Goal: Task Accomplishment & Management: Manage account settings

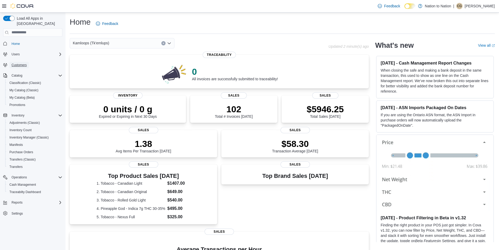
click at [23, 63] on span "Customers" at bounding box center [19, 65] width 15 height 4
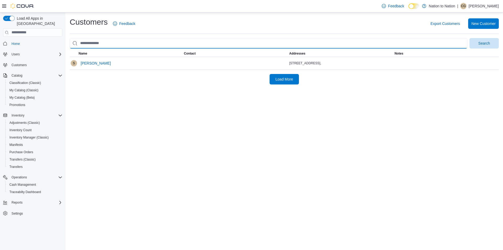
click at [186, 43] on input "search" at bounding box center [269, 43] width 398 height 10
type input "**********"
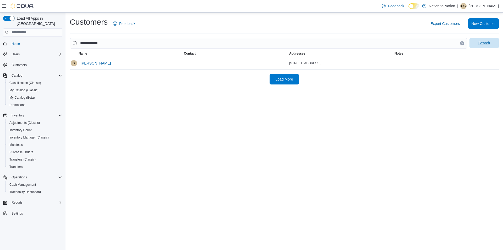
click at [487, 44] on span "Search" at bounding box center [484, 42] width 12 height 5
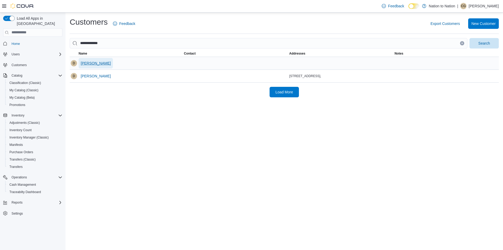
click at [91, 62] on span "Delton Steele" at bounding box center [96, 62] width 30 height 5
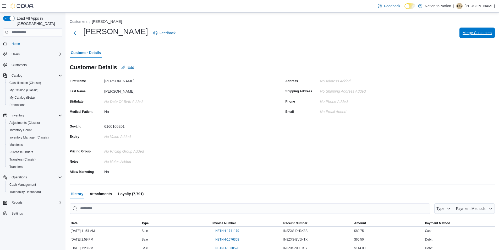
click at [490, 36] on span "Merge Customers" at bounding box center [477, 32] width 29 height 10
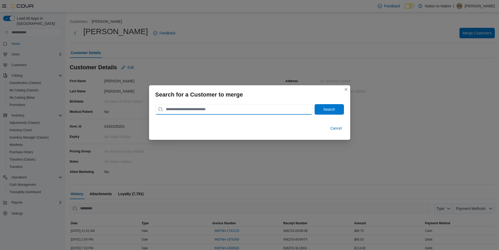
click at [185, 111] on input "search" at bounding box center [233, 109] width 157 height 10
type input "**********"
click at [337, 107] on span "Search" at bounding box center [329, 109] width 23 height 10
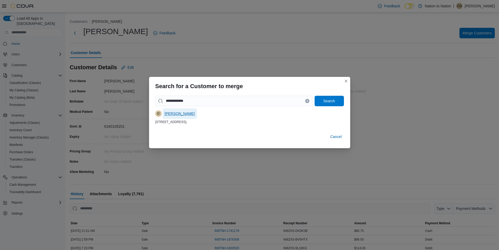
click at [181, 114] on span "Delton Steele" at bounding box center [180, 113] width 30 height 5
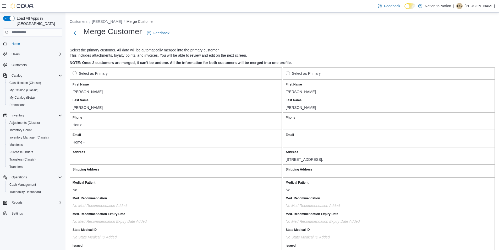
click at [290, 72] on label "Select as Primary" at bounding box center [303, 73] width 35 height 6
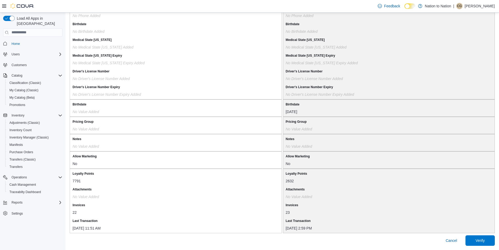
scroll to position [398, 0]
click at [492, 240] on span "Verify" at bounding box center [480, 240] width 23 height 10
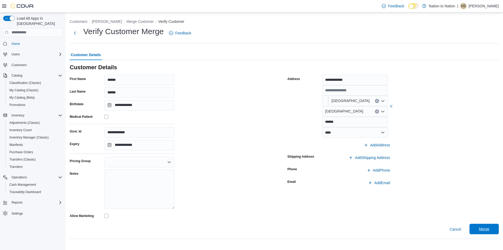
click at [490, 231] on span "Merge" at bounding box center [483, 228] width 23 height 10
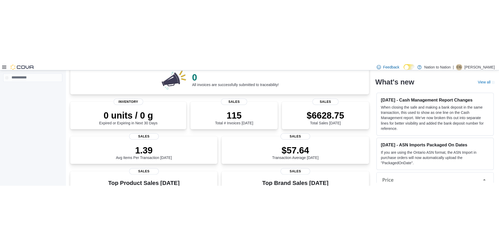
scroll to position [52, 0]
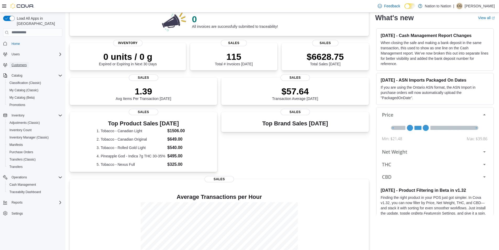
click at [19, 63] on span "Customers" at bounding box center [19, 65] width 15 height 4
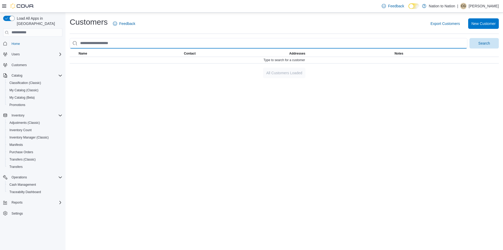
click at [128, 40] on input "search" at bounding box center [269, 43] width 398 height 10
type input "**********"
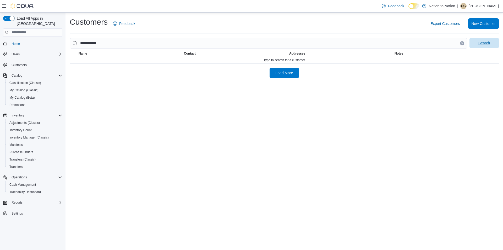
click at [494, 42] on span "Search" at bounding box center [483, 43] width 23 height 10
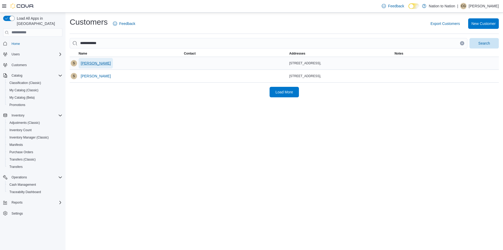
click at [104, 65] on button "Sharon Kozak" at bounding box center [96, 63] width 34 height 10
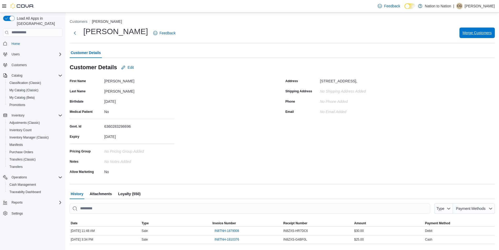
click at [487, 32] on span "Merge Customers" at bounding box center [477, 32] width 29 height 5
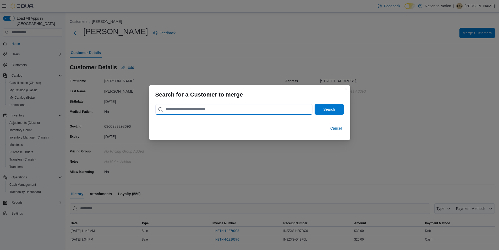
click at [171, 111] on input "search" at bounding box center [233, 109] width 157 height 10
type input "**********"
click at [315, 104] on button "Search" at bounding box center [329, 109] width 29 height 10
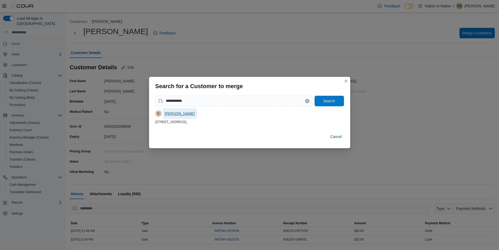
click at [177, 111] on span "Sharon Kozak" at bounding box center [180, 113] width 30 height 5
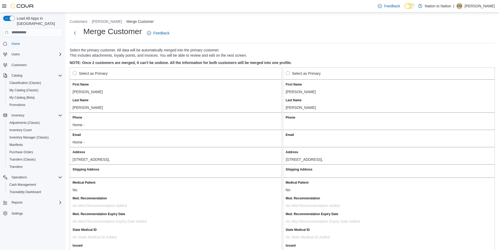
click at [75, 73] on label "Select as Primary" at bounding box center [90, 73] width 35 height 6
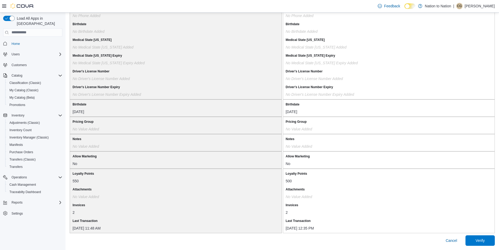
scroll to position [398, 0]
drag, startPoint x: 478, startPoint y: 243, endPoint x: 478, endPoint y: 238, distance: 4.7
click at [478, 111] on span "Verify" at bounding box center [480, 240] width 23 height 10
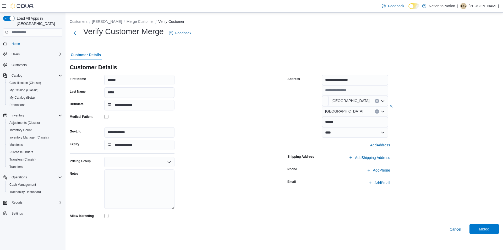
click at [486, 111] on span "Merge" at bounding box center [483, 228] width 23 height 10
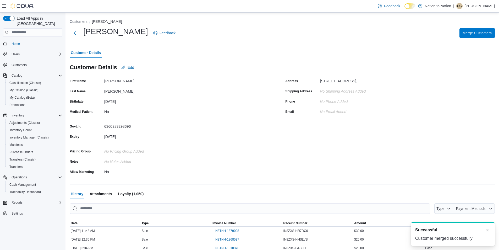
drag, startPoint x: 31, startPoint y: 61, endPoint x: 32, endPoint y: 64, distance: 3.2
click at [31, 62] on span "Customers" at bounding box center [35, 65] width 53 height 7
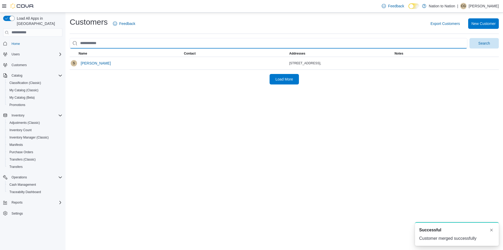
click at [168, 43] on input "search" at bounding box center [269, 43] width 398 height 10
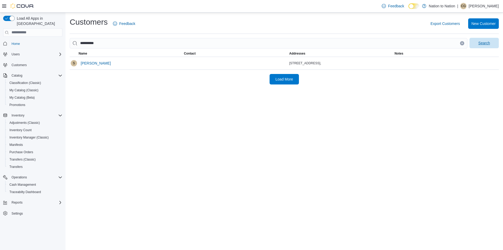
click at [493, 42] on span "Search" at bounding box center [483, 43] width 23 height 10
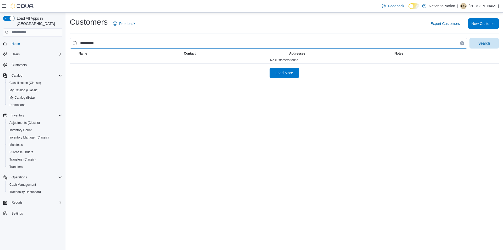
drag, startPoint x: 85, startPoint y: 44, endPoint x: 88, endPoint y: 44, distance: 2.9
click at [86, 44] on input "**********" at bounding box center [269, 43] width 398 height 10
drag, startPoint x: 87, startPoint y: 44, endPoint x: 91, endPoint y: 46, distance: 4.7
click at [87, 44] on input "**********" at bounding box center [269, 43] width 398 height 10
type input "**********"
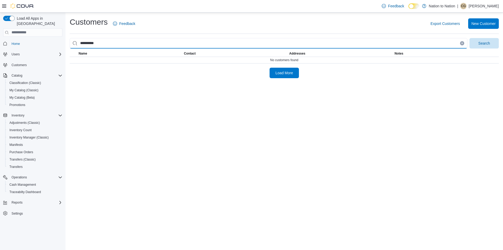
click at [469, 38] on button "Search" at bounding box center [483, 43] width 29 height 10
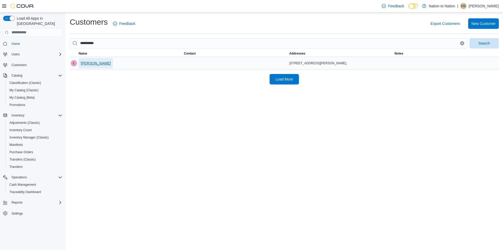
click at [87, 65] on span "Lois Srala" at bounding box center [96, 62] width 30 height 5
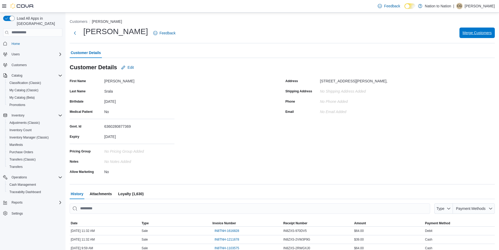
click at [469, 33] on span "Merge Customers" at bounding box center [477, 32] width 29 height 5
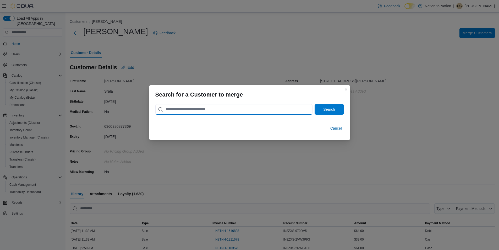
drag, startPoint x: 224, startPoint y: 107, endPoint x: 224, endPoint y: 110, distance: 2.7
click at [224, 109] on input "search" at bounding box center [233, 109] width 157 height 10
type input "**********"
click at [320, 111] on span "Search" at bounding box center [329, 109] width 23 height 10
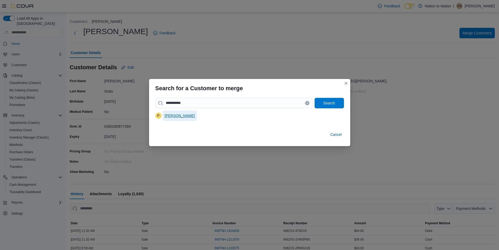
click at [175, 111] on span "Patty Srala" at bounding box center [180, 115] width 30 height 5
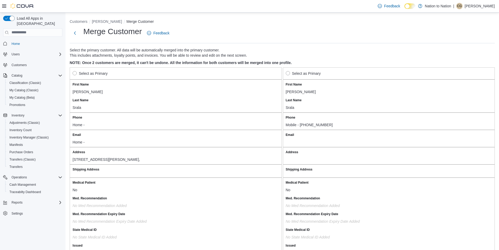
click at [291, 72] on label "Select as Primary" at bounding box center [303, 73] width 35 height 6
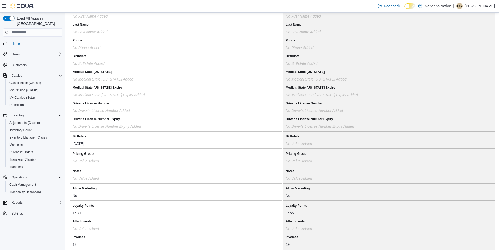
scroll to position [398, 0]
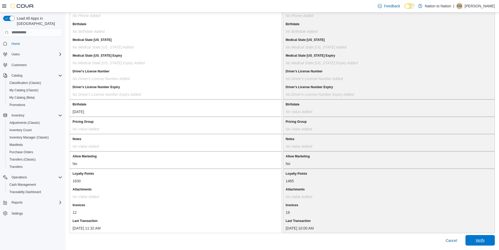
click at [492, 111] on span "Verify" at bounding box center [480, 240] width 23 height 10
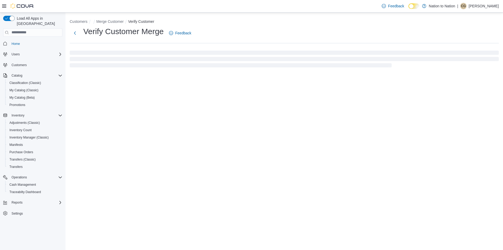
select select "******"
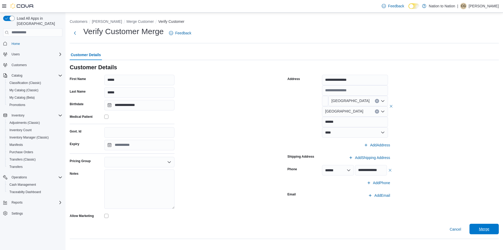
click at [490, 111] on span "Merge" at bounding box center [483, 228] width 23 height 10
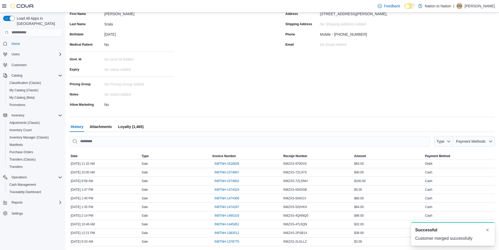
scroll to position [80, 0]
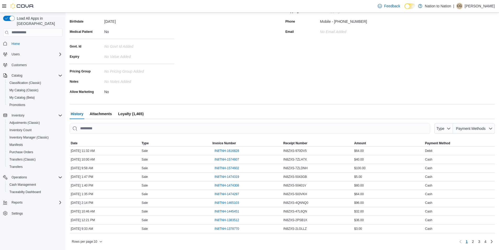
select select "******"
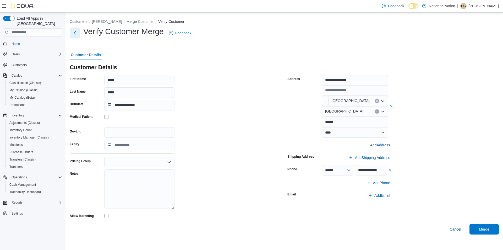
click at [73, 34] on button "Next" at bounding box center [75, 32] width 10 height 10
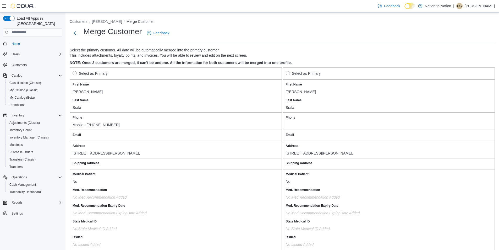
click at [76, 74] on label "Select as Primary" at bounding box center [90, 73] width 35 height 6
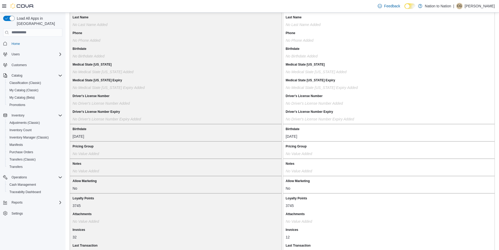
scroll to position [390, 0]
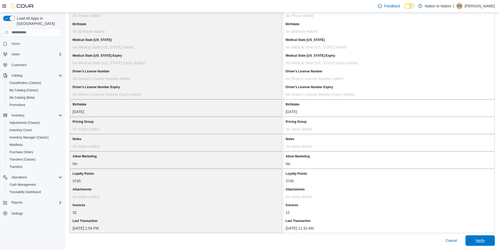
click at [492, 111] on span "Verify" at bounding box center [480, 240] width 23 height 10
select select "******"
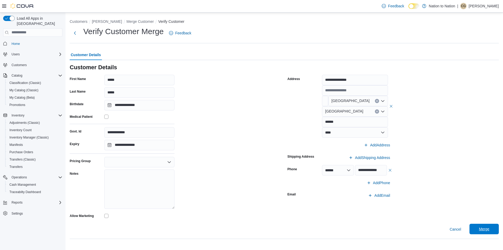
click at [485, 111] on span "Merge" at bounding box center [484, 228] width 10 height 5
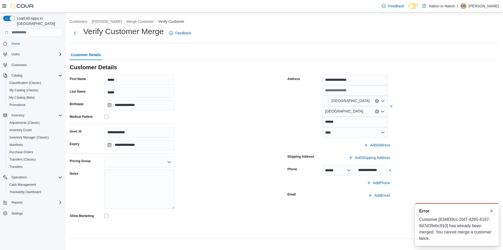
click at [494, 111] on button "Dismiss toast" at bounding box center [491, 210] width 6 height 6
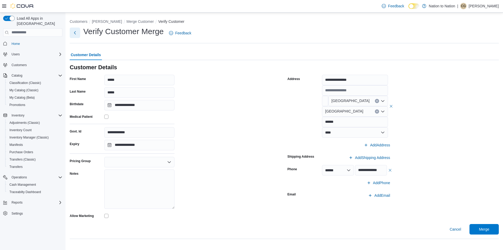
click at [75, 33] on button "Next" at bounding box center [75, 32] width 10 height 10
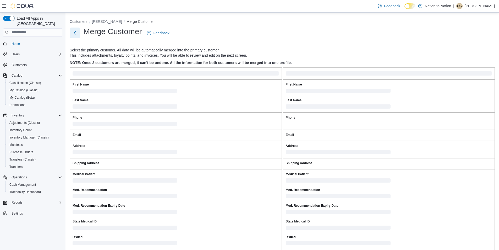
click at [75, 31] on button "Next" at bounding box center [75, 32] width 10 height 10
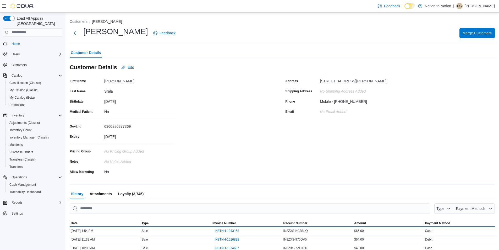
click at [75, 34] on button "Next" at bounding box center [75, 33] width 10 height 10
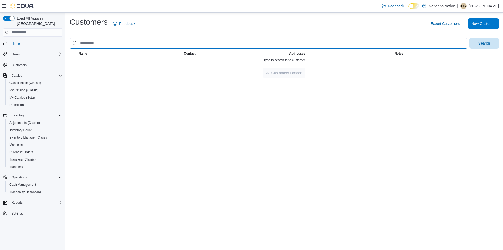
click at [109, 45] on input "search" at bounding box center [269, 43] width 398 height 10
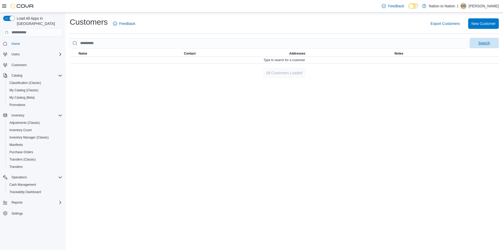
click at [482, 47] on span "Search" at bounding box center [483, 43] width 23 height 10
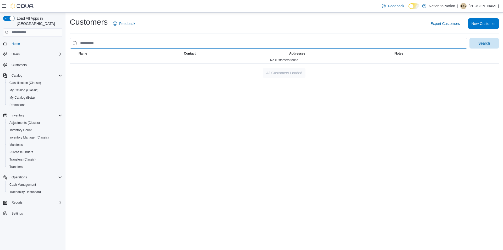
click at [114, 42] on input "search" at bounding box center [269, 43] width 398 height 10
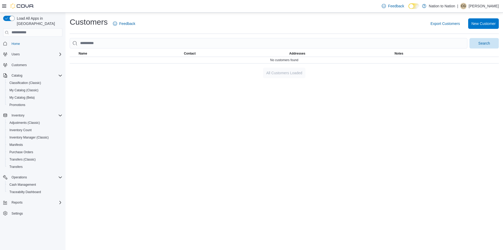
click at [236, 111] on div "Customers Feedback Export Customers New Customer Search This table contains 0 r…" at bounding box center [283, 131] width 437 height 237
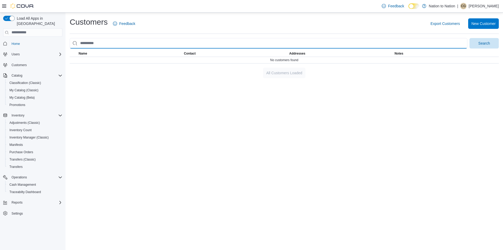
click at [86, 45] on input "search" at bounding box center [269, 43] width 398 height 10
click at [87, 43] on input "search" at bounding box center [269, 43] width 398 height 10
click at [85, 43] on input "search" at bounding box center [269, 43] width 398 height 10
drag, startPoint x: 85, startPoint y: 43, endPoint x: 75, endPoint y: 45, distance: 10.1
click at [75, 45] on input "search" at bounding box center [269, 43] width 398 height 10
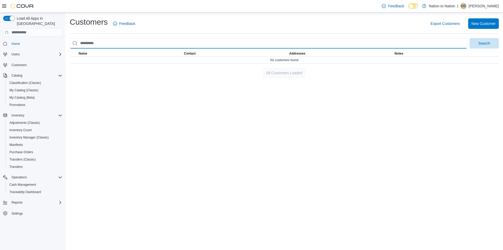
click at [87, 43] on input "search" at bounding box center [269, 43] width 398 height 10
click at [88, 44] on input "search" at bounding box center [269, 43] width 398 height 10
drag, startPoint x: 81, startPoint y: 41, endPoint x: 92, endPoint y: 45, distance: 11.6
click at [87, 43] on input "search" at bounding box center [269, 43] width 398 height 10
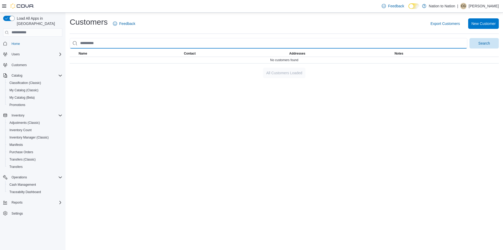
drag, startPoint x: 94, startPoint y: 45, endPoint x: 99, endPoint y: 44, distance: 4.5
click at [95, 45] on input "search" at bounding box center [269, 43] width 398 height 10
click at [99, 44] on input "search" at bounding box center [269, 43] width 398 height 10
drag, startPoint x: 85, startPoint y: 48, endPoint x: 88, endPoint y: 104, distance: 55.4
click at [85, 57] on div "Customers Feedback Export Customers New Customer Search This table contains 0 r…" at bounding box center [284, 47] width 429 height 61
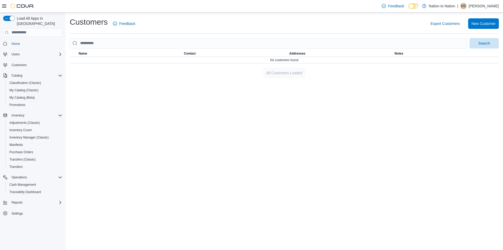
drag, startPoint x: 82, startPoint y: 141, endPoint x: 202, endPoint y: 156, distance: 121.1
click at [86, 111] on div "Customers Feedback Export Customers New Customer Search This table contains 0 r…" at bounding box center [283, 131] width 437 height 237
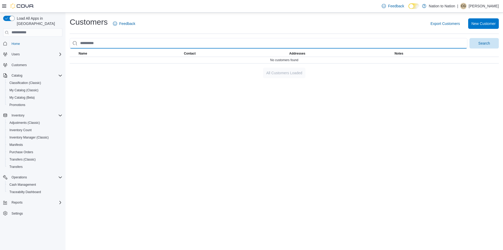
click at [446, 41] on input "search" at bounding box center [269, 43] width 398 height 10
type input "**********"
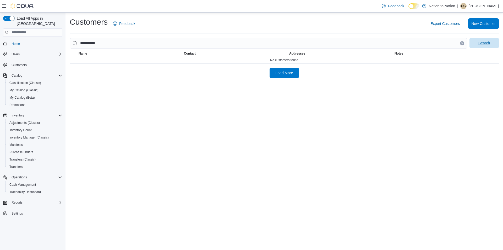
click at [489, 41] on span "Search" at bounding box center [484, 42] width 12 height 5
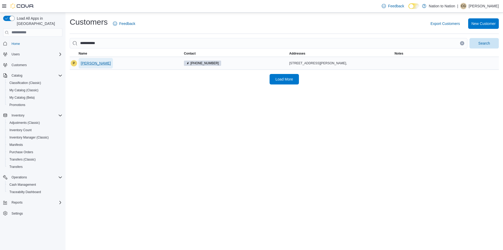
click at [89, 62] on span "Patty Srala" at bounding box center [96, 62] width 30 height 5
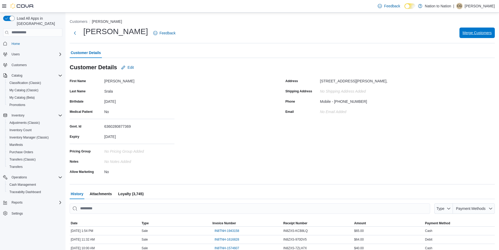
click at [491, 36] on span "Merge Customers" at bounding box center [477, 32] width 29 height 10
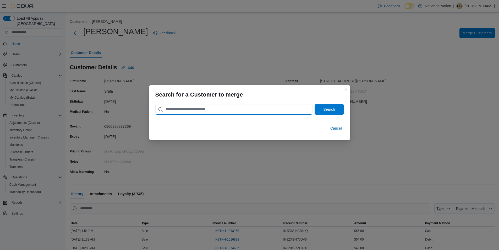
click at [196, 111] on input "search" at bounding box center [233, 109] width 157 height 10
type input "**********"
click at [339, 111] on div "**********" at bounding box center [249, 110] width 201 height 17
click at [337, 111] on span "Search" at bounding box center [329, 109] width 23 height 10
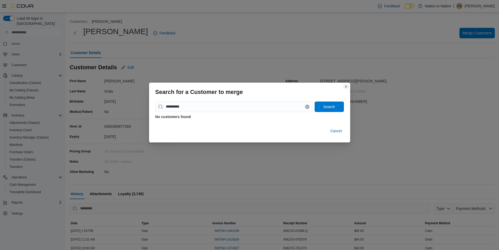
click at [346, 85] on button "Closes this modal window" at bounding box center [346, 86] width 6 height 6
